Goal: Task Accomplishment & Management: Use online tool/utility

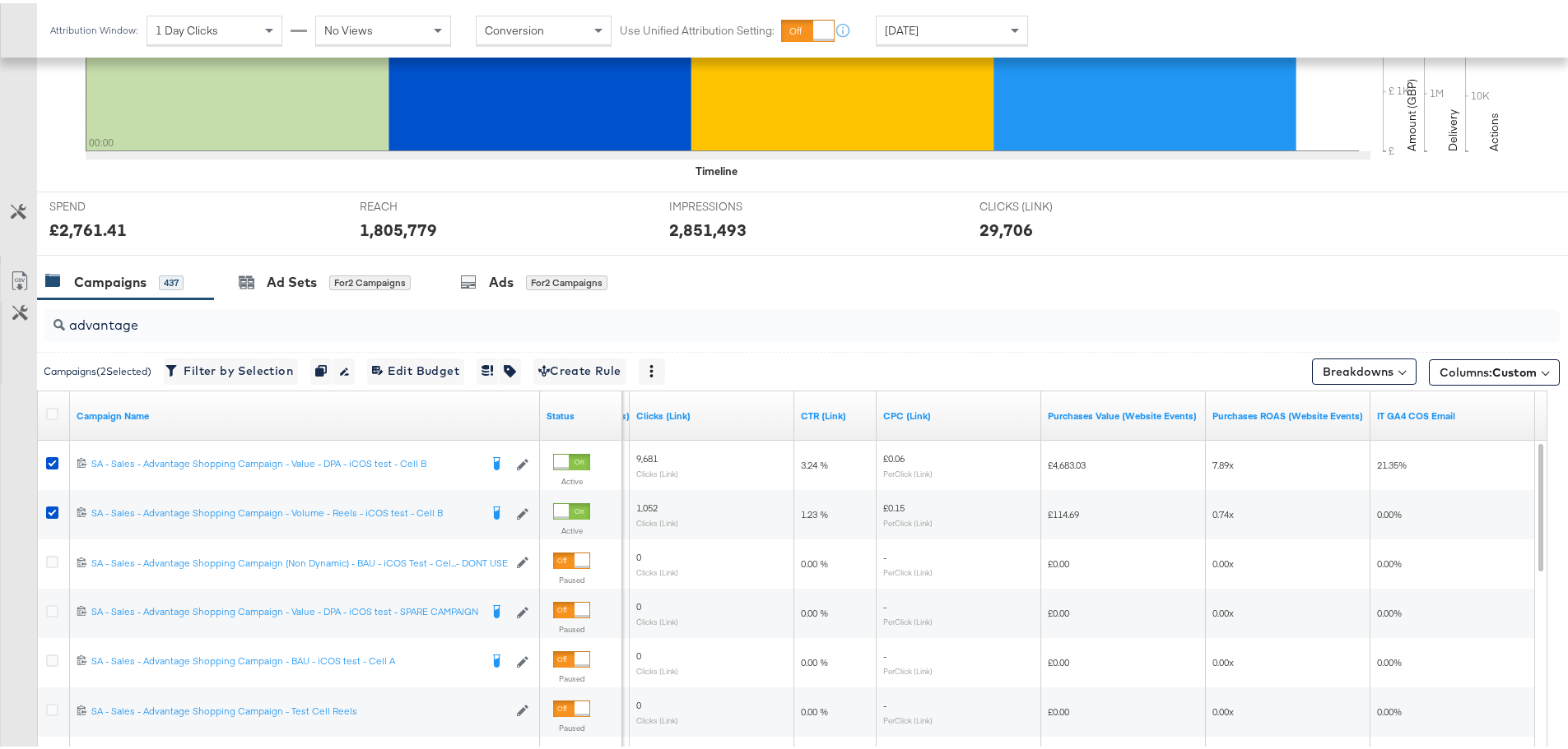
scroll to position [658, 0]
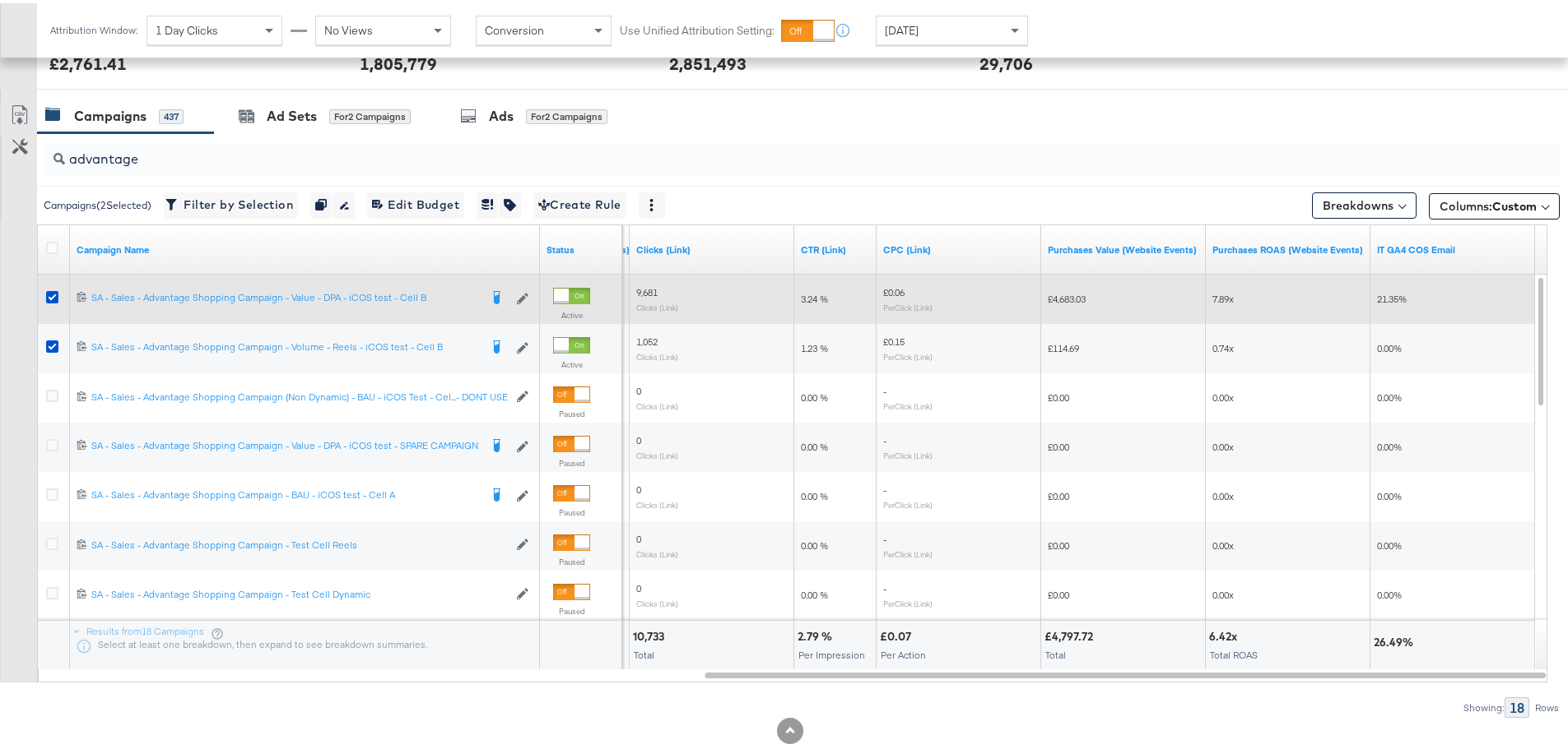
click at [50, 296] on icon at bounding box center [52, 294] width 12 height 12
click at [0, 0] on input "checkbox" at bounding box center [0, 0] width 0 height 0
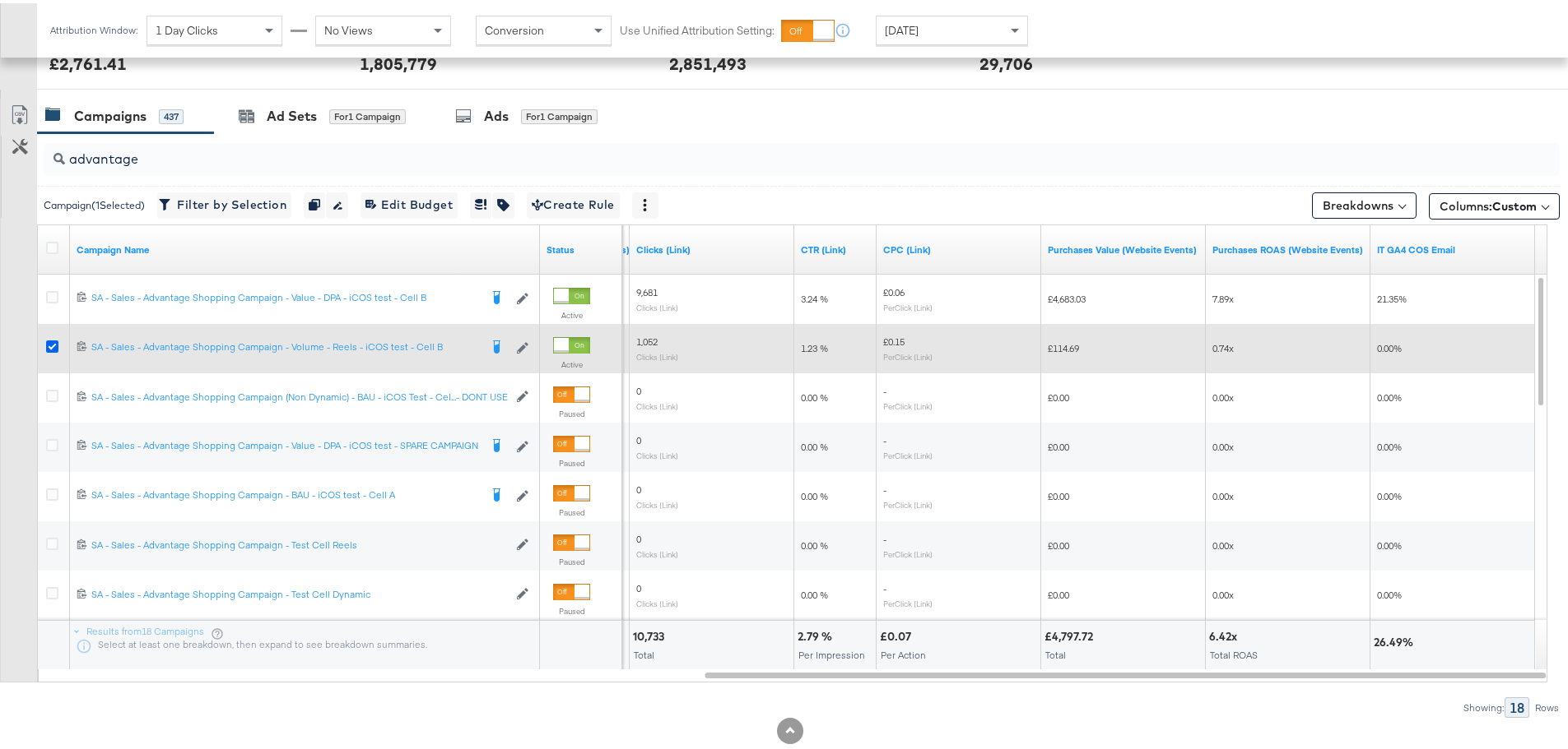
click at [51, 345] on icon at bounding box center [52, 344] width 12 height 12
click at [0, 0] on input "checkbox" at bounding box center [0, 0] width 0 height 0
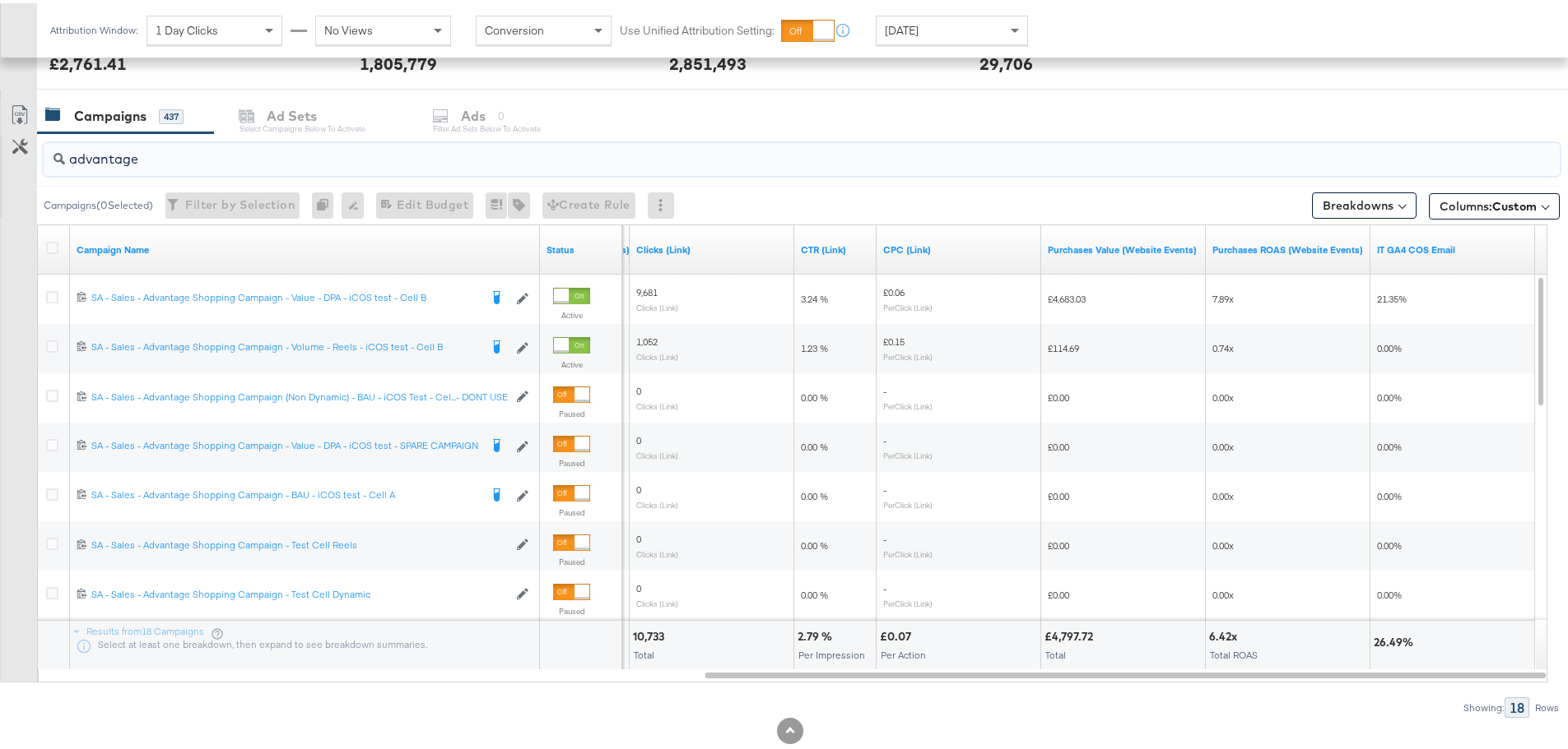
drag, startPoint x: 159, startPoint y: 146, endPoint x: 29, endPoint y: 166, distance: 131.5
click at [29, 166] on div "advantage Campaigns ( 0 Selected) Filter by Selection Filter 0 campaigns 0 Rena…" at bounding box center [780, 422] width 1560 height 585
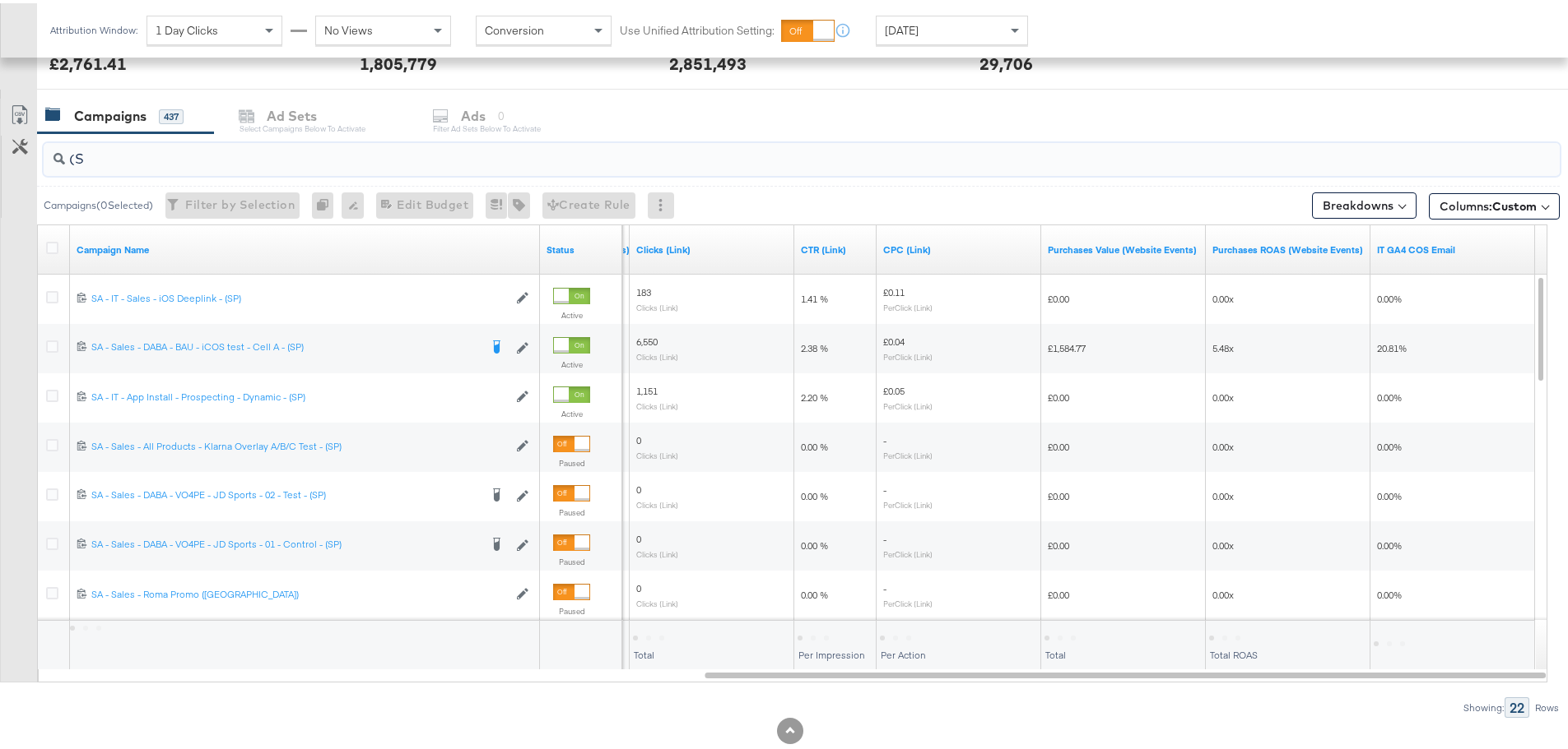
type input "("
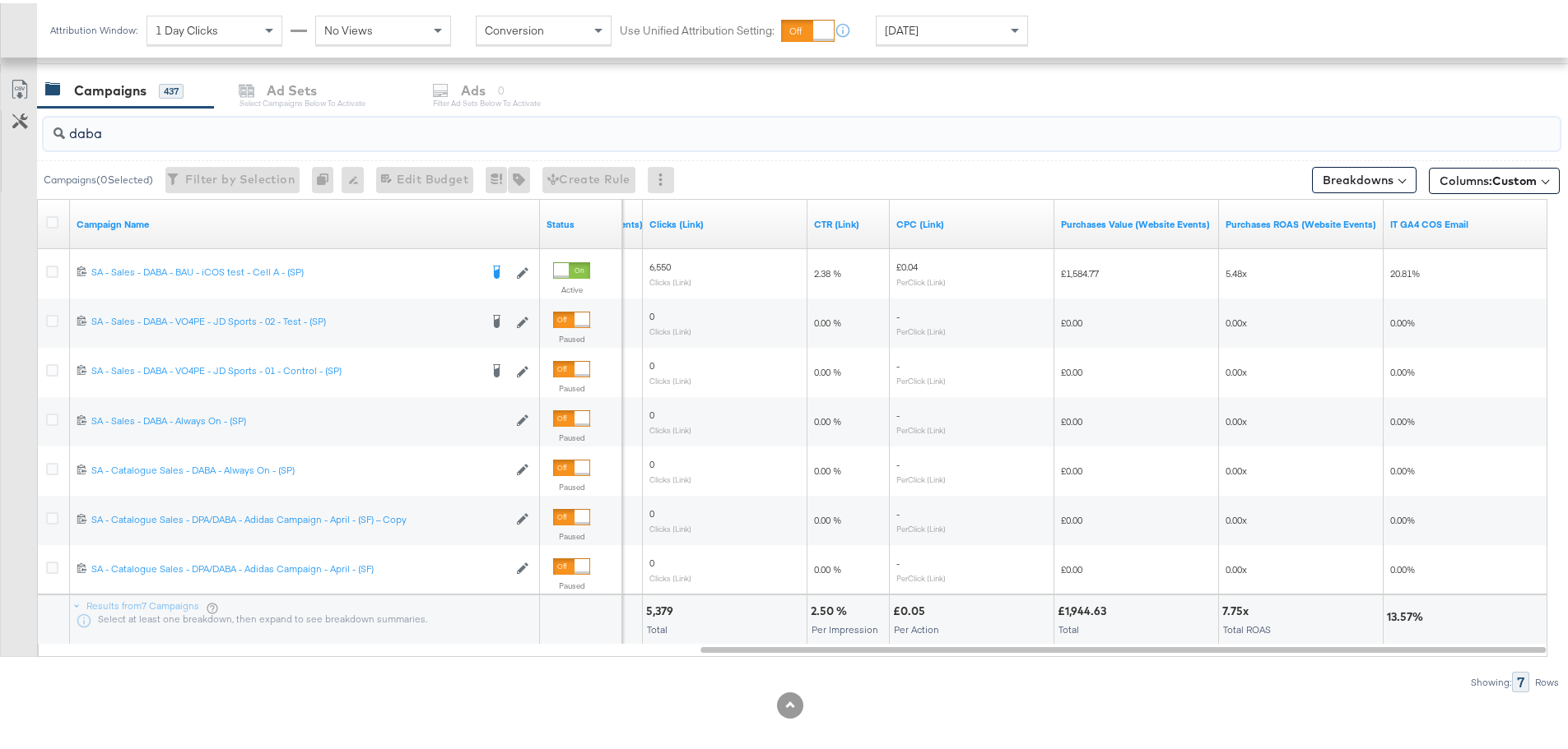
scroll to position [696, 0]
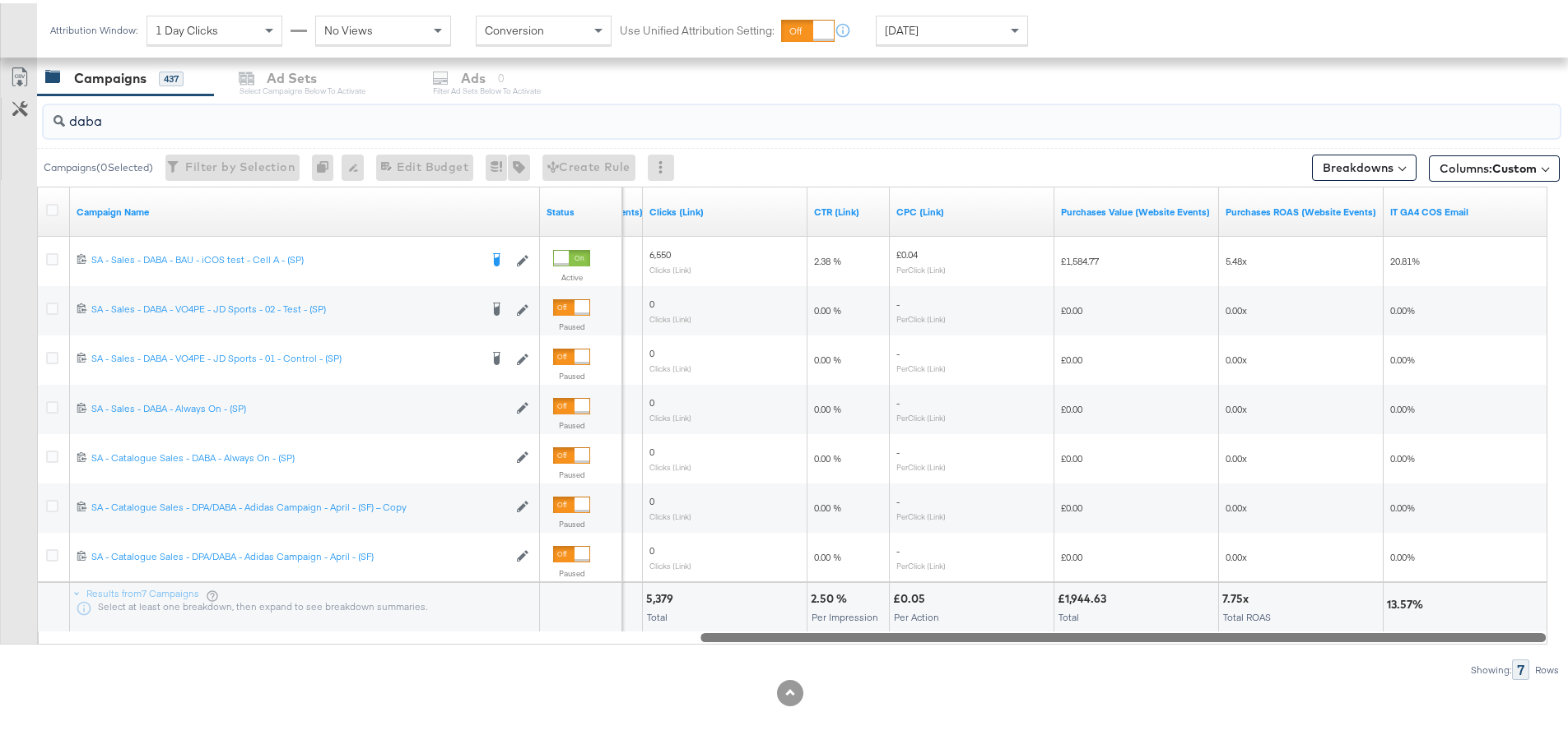
drag, startPoint x: 944, startPoint y: 633, endPoint x: 1522, endPoint y: 644, distance: 578.1
click at [1522, 644] on div "daba Campaigns ( 0 Selected) Filter by Selection Filter 0 campaigns 0 Rename 0 …" at bounding box center [780, 384] width 1560 height 585
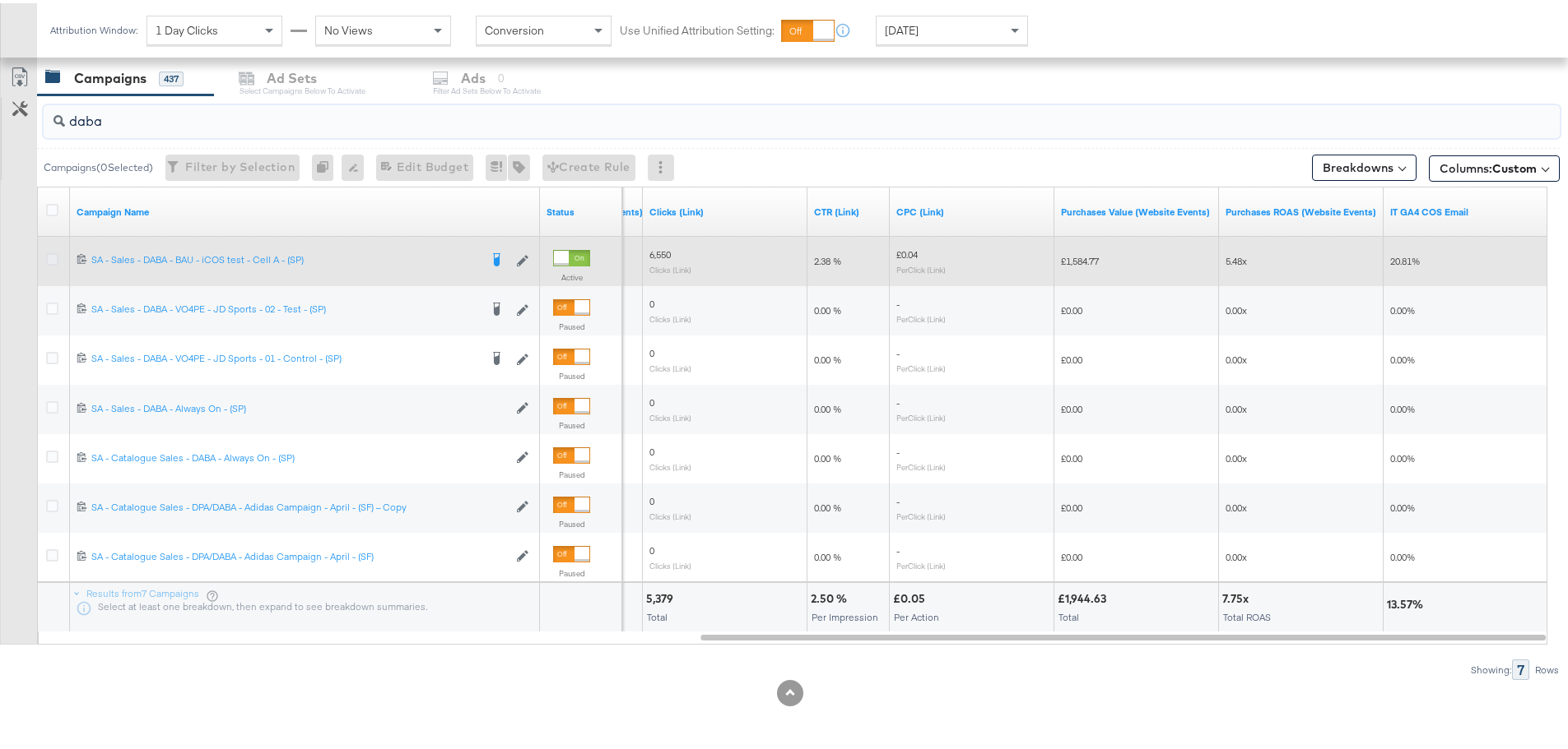
type input "daba"
click at [52, 251] on icon at bounding box center [52, 256] width 12 height 12
click at [0, 0] on input "checkbox" at bounding box center [0, 0] width 0 height 0
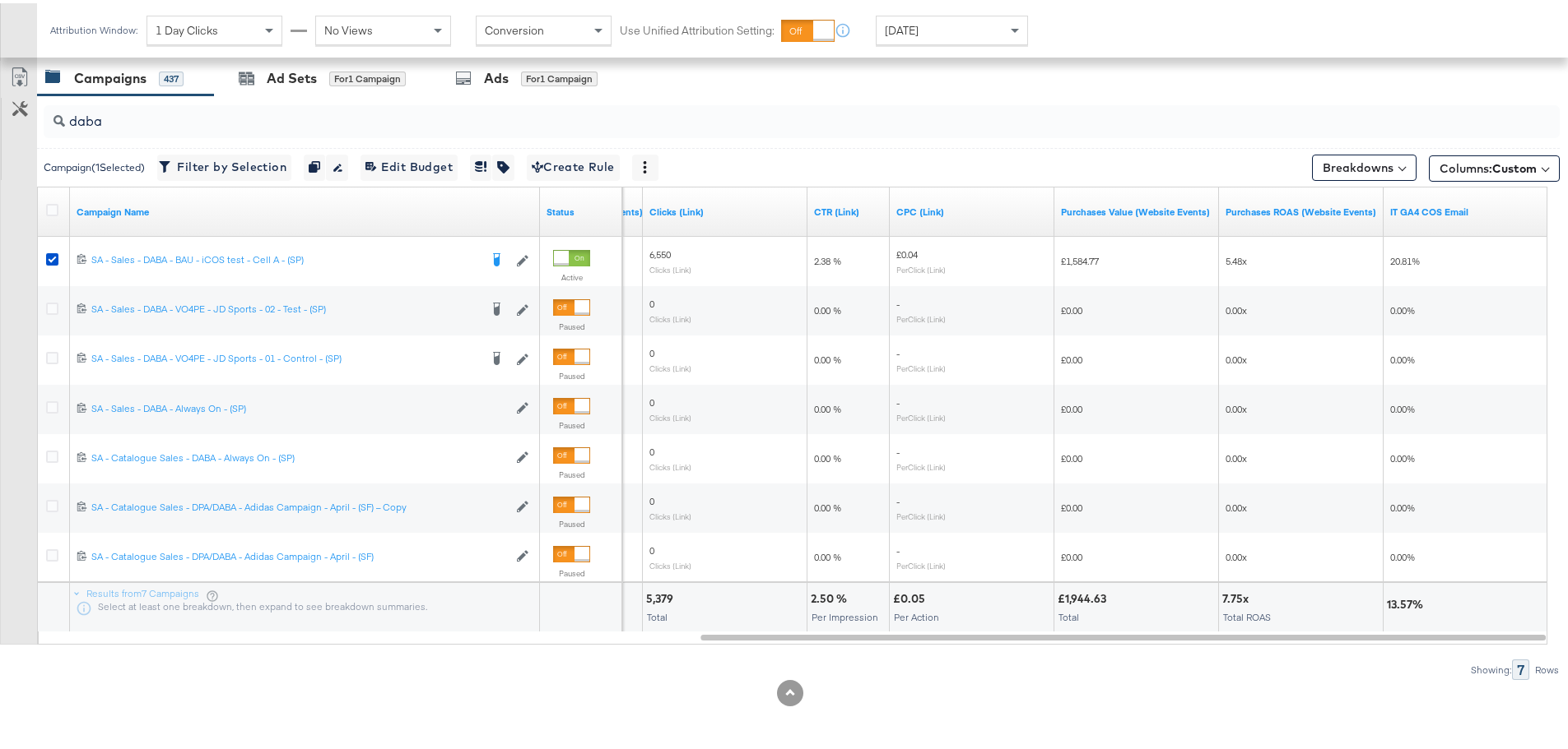
click at [263, 66] on div "Ad Sets for 1 Campaign" at bounding box center [322, 74] width 167 height 19
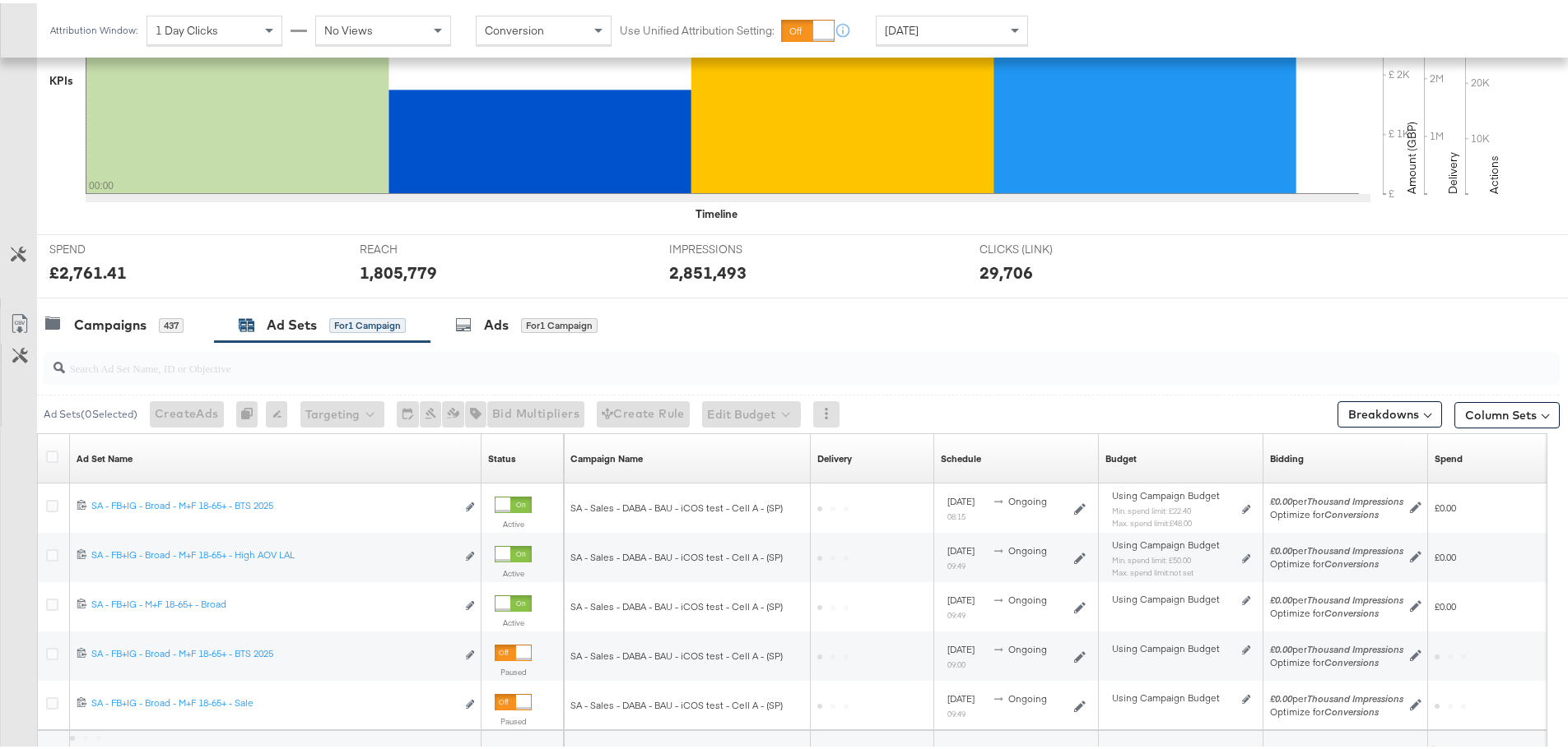
scroll to position [598, 0]
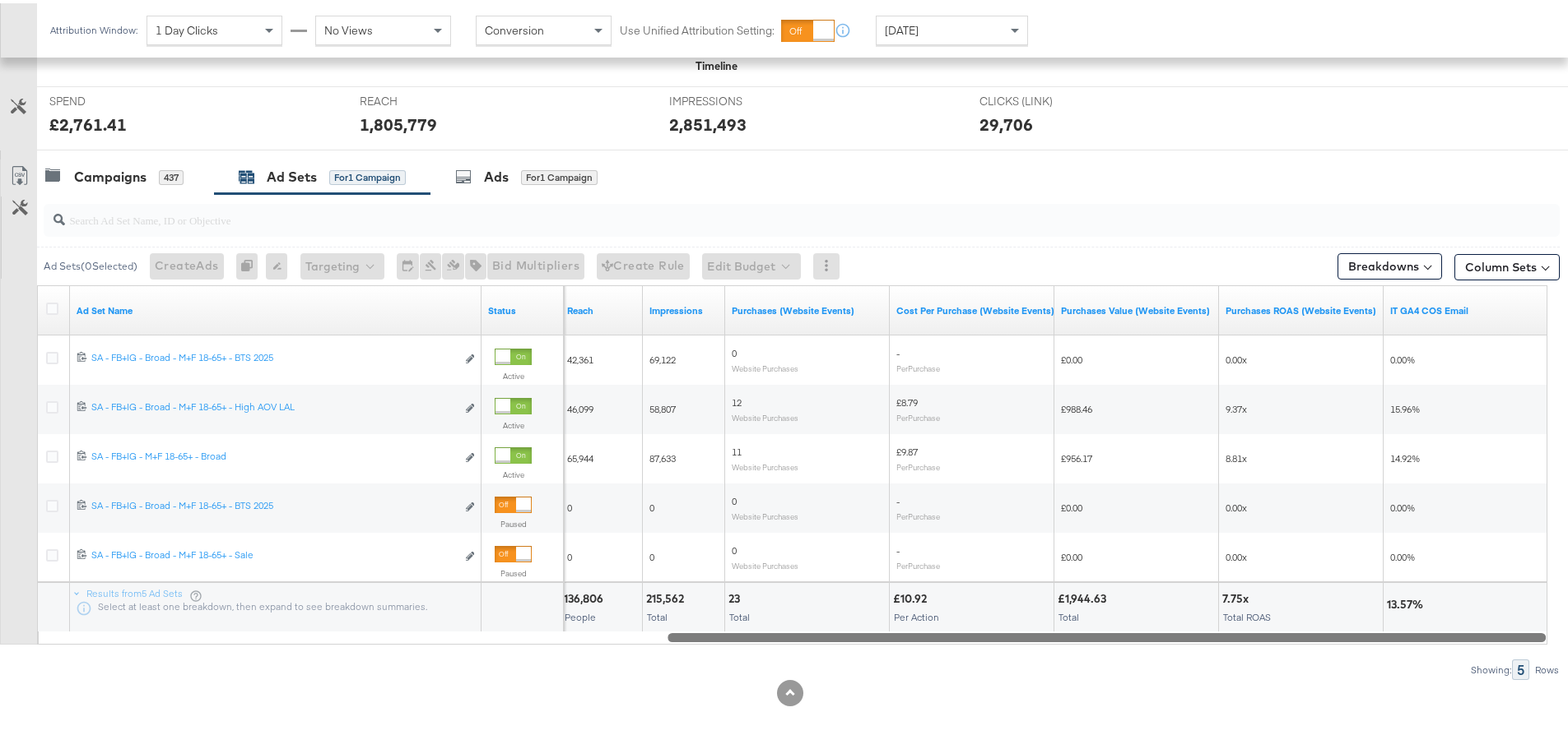
drag, startPoint x: 846, startPoint y: 636, endPoint x: 1547, endPoint y: 646, distance: 701.1
click at [1547, 646] on div "Ad Sets ( 0 Selected) Create Ads At least one ad set must be selected 0 Rename …" at bounding box center [780, 434] width 1560 height 486
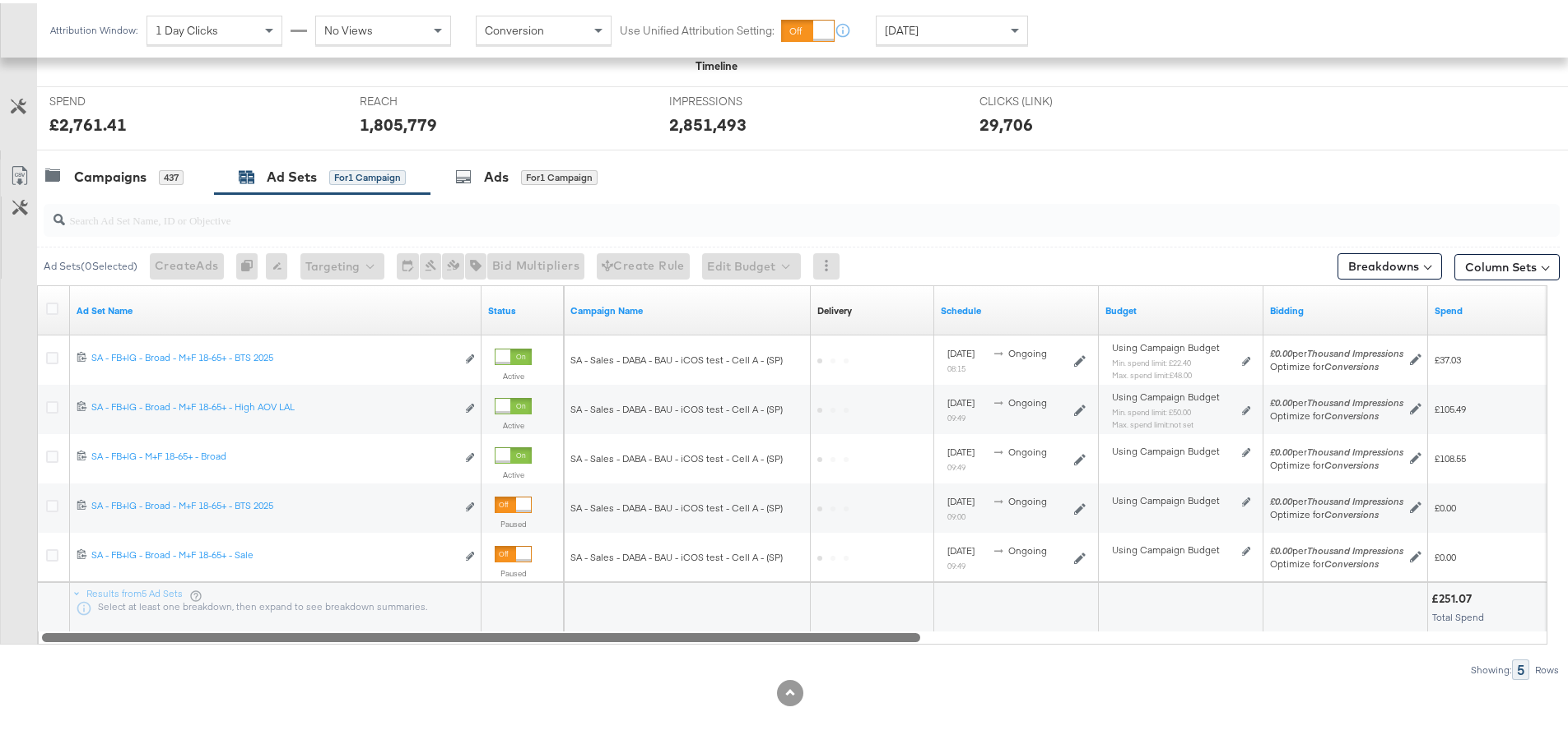
drag, startPoint x: 1283, startPoint y: 635, endPoint x: 343, endPoint y: 680, distance: 941.1
click at [343, 680] on div "KPIs Performance & KPIs Customize KPIs ✔ Clicks (Link) ✔ Reach ✔ Impressions ✔ …" at bounding box center [790, 238] width 1580 height 1022
